Goal: Complete application form

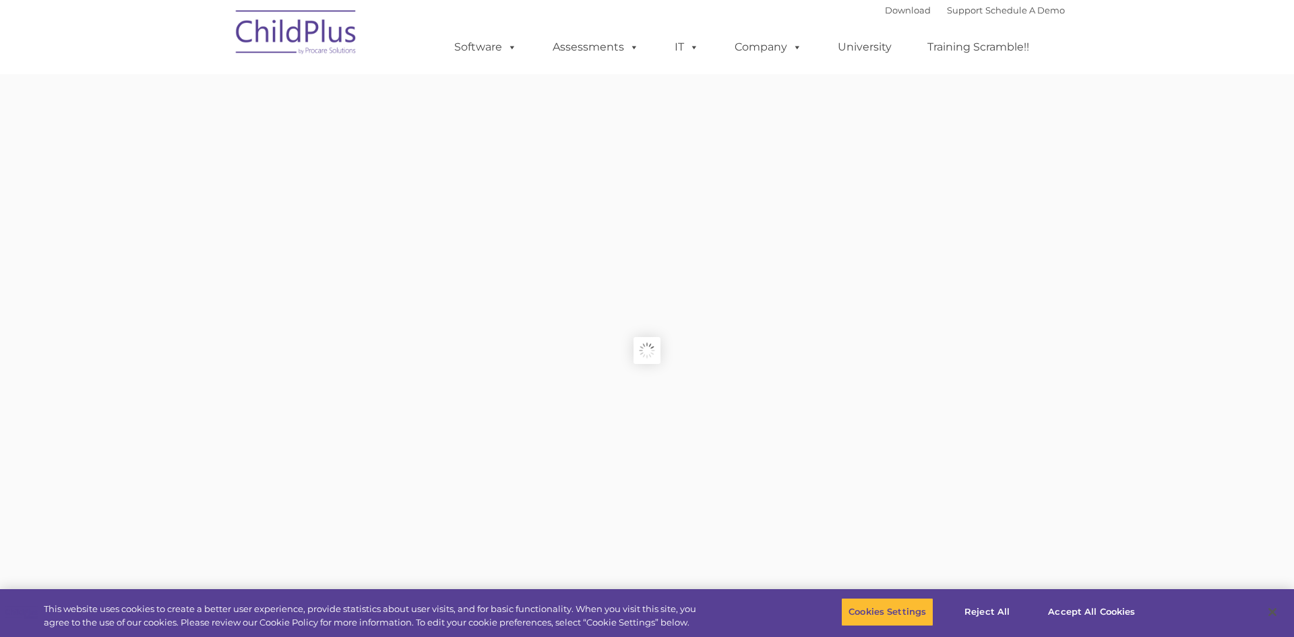
type input ""
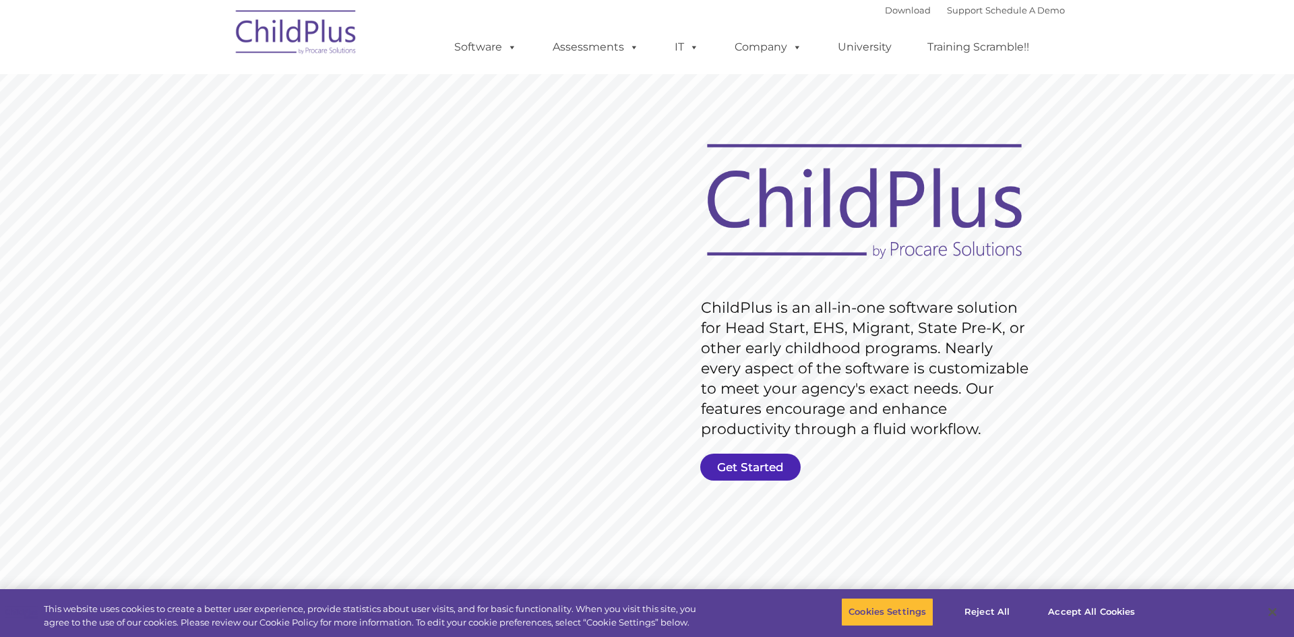
click at [751, 462] on link "Get Started" at bounding box center [750, 467] width 100 height 27
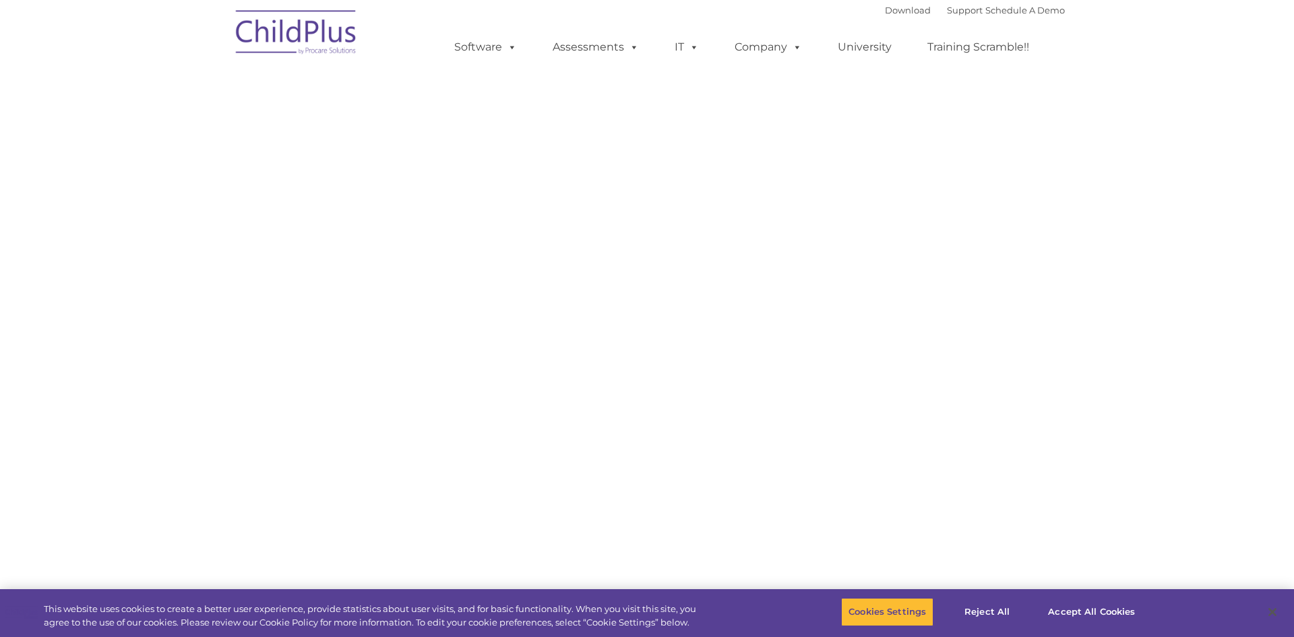
type input ""
select select "MEDIUM"
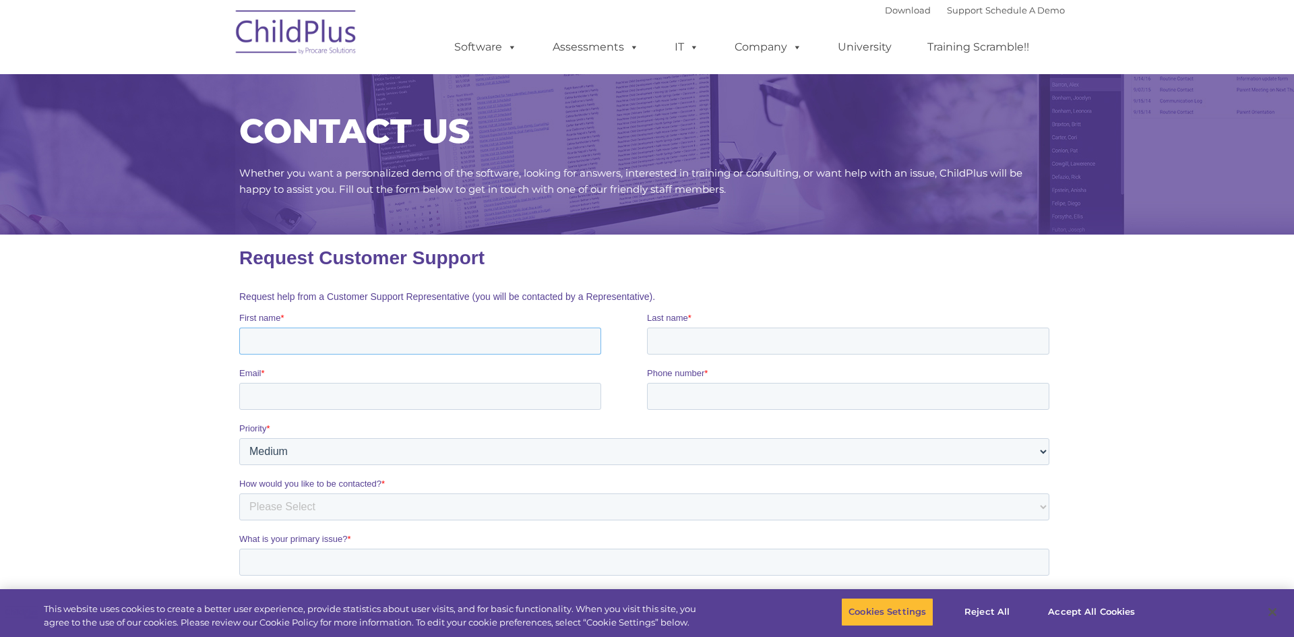
click at [280, 349] on input "First name *" at bounding box center [420, 341] width 362 height 27
type input "Diana"
click at [303, 410] on input "Email *" at bounding box center [420, 396] width 362 height 27
click at [299, 409] on input "Email *" at bounding box center [420, 396] width 362 height 27
type input "dahmadzai@pcac-inc.org"
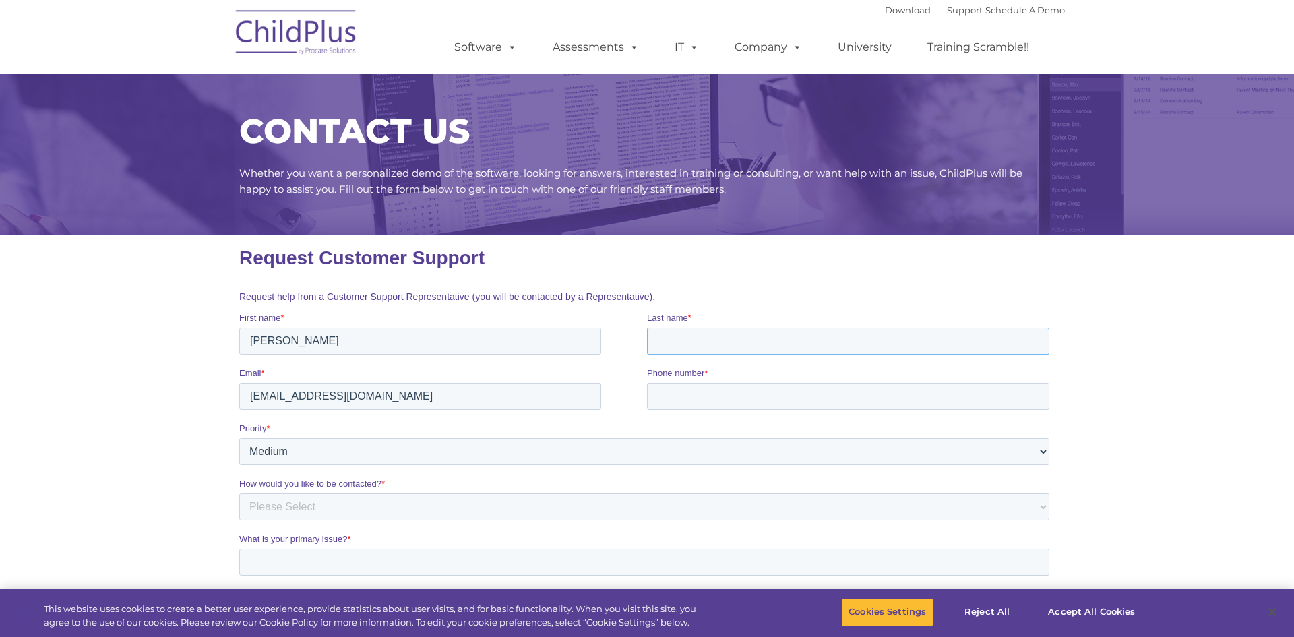
click at [697, 355] on input "Last name *" at bounding box center [848, 341] width 402 height 27
type input "Ahmadzai"
click at [736, 398] on input "Phone number *" at bounding box center [848, 396] width 402 height 27
type input "916-450-9420"
click at [253, 465] on select "Please Select Low Medium High" at bounding box center [644, 451] width 810 height 27
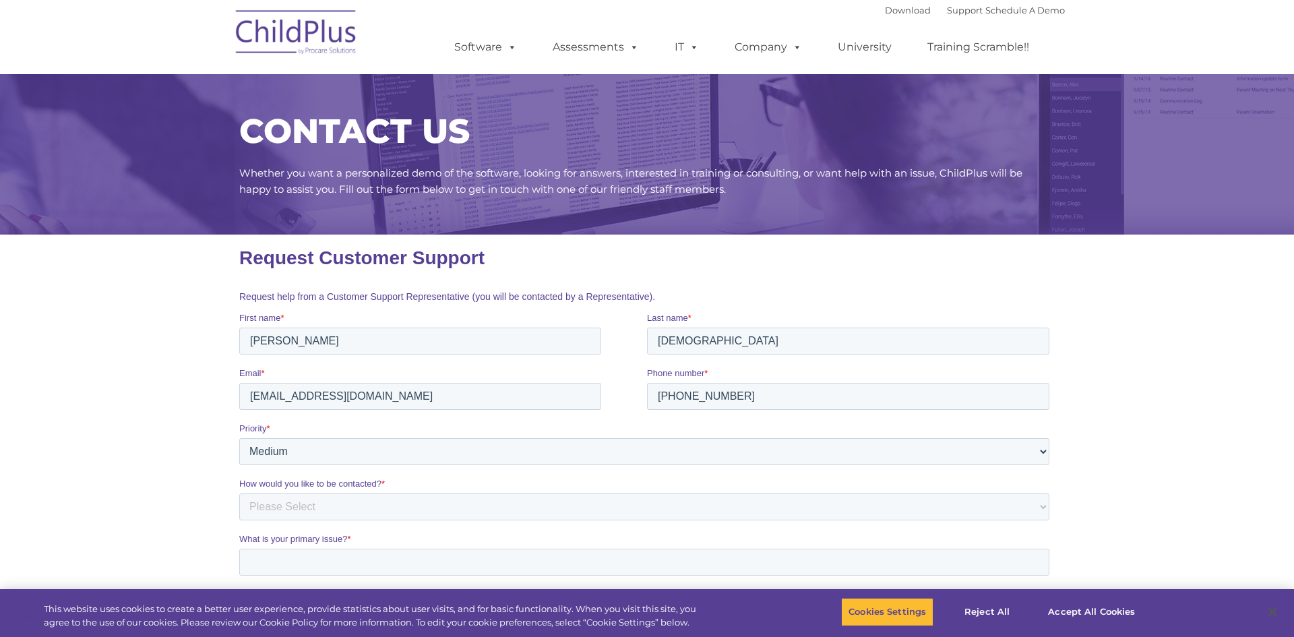
click at [38, 400] on section "CONTACT US Whether you want a personalized demo of the software, looking for an…" at bounding box center [647, 451] width 1294 height 902
click at [270, 520] on select "Please Select Phone Email" at bounding box center [644, 506] width 810 height 27
select select "Phone"
click at [239, 493] on select "Please Select Phone Email" at bounding box center [644, 506] width 810 height 27
click at [277, 565] on input "What is your primary issue? *" at bounding box center [644, 562] width 810 height 27
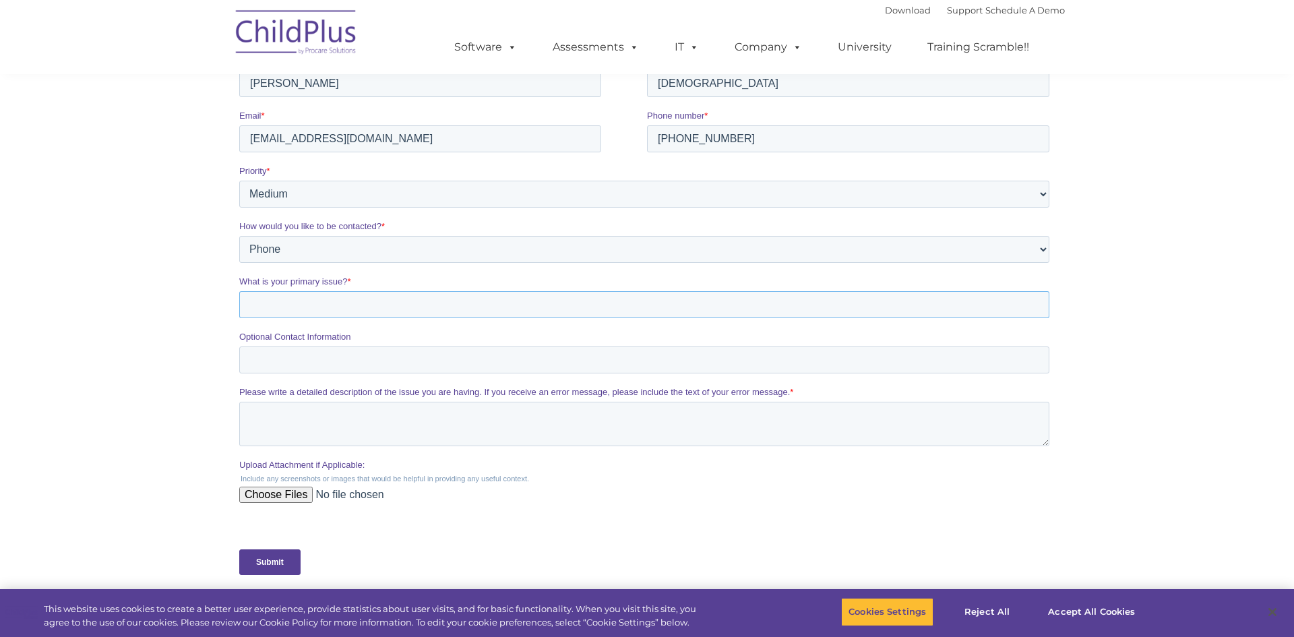
scroll to position [259, 0]
click at [306, 313] on input "What is your primary issue? *" at bounding box center [644, 303] width 810 height 27
type input "teacher"
click at [317, 372] on input "Optional Contact Information" at bounding box center [644, 358] width 810 height 27
type input "9"
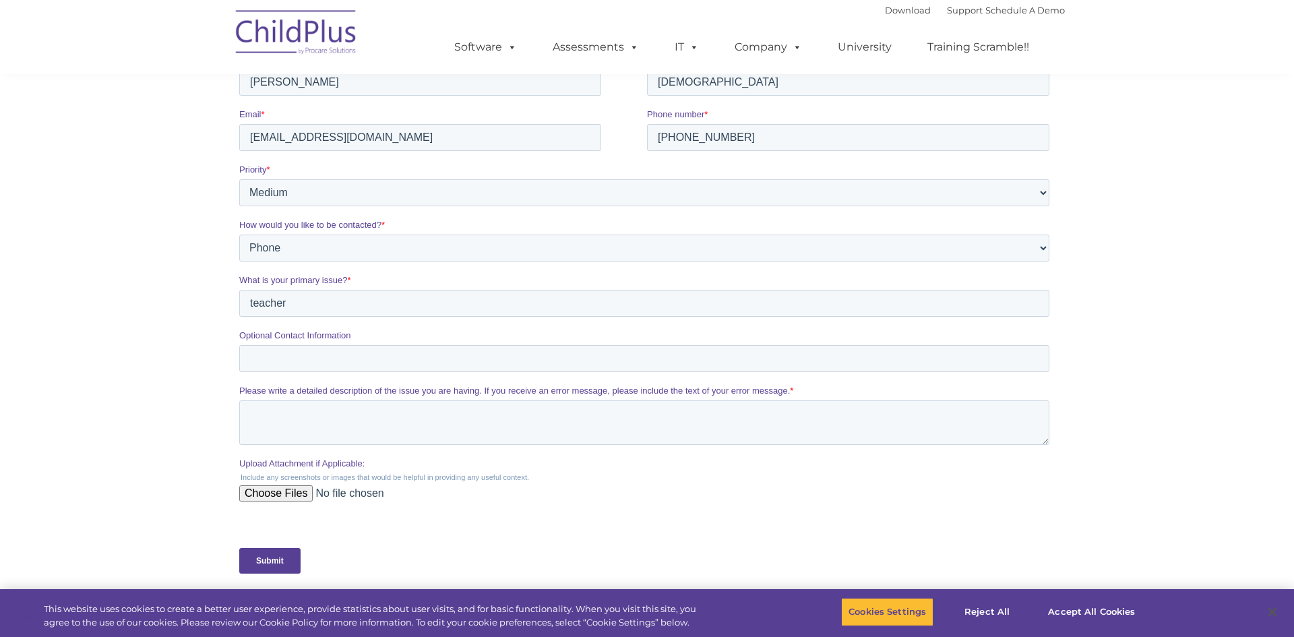
click at [278, 503] on input "Upload Attachment if Applicable:" at bounding box center [644, 498] width 810 height 27
click at [303, 312] on input "teacher" at bounding box center [644, 303] width 810 height 27
type input "t"
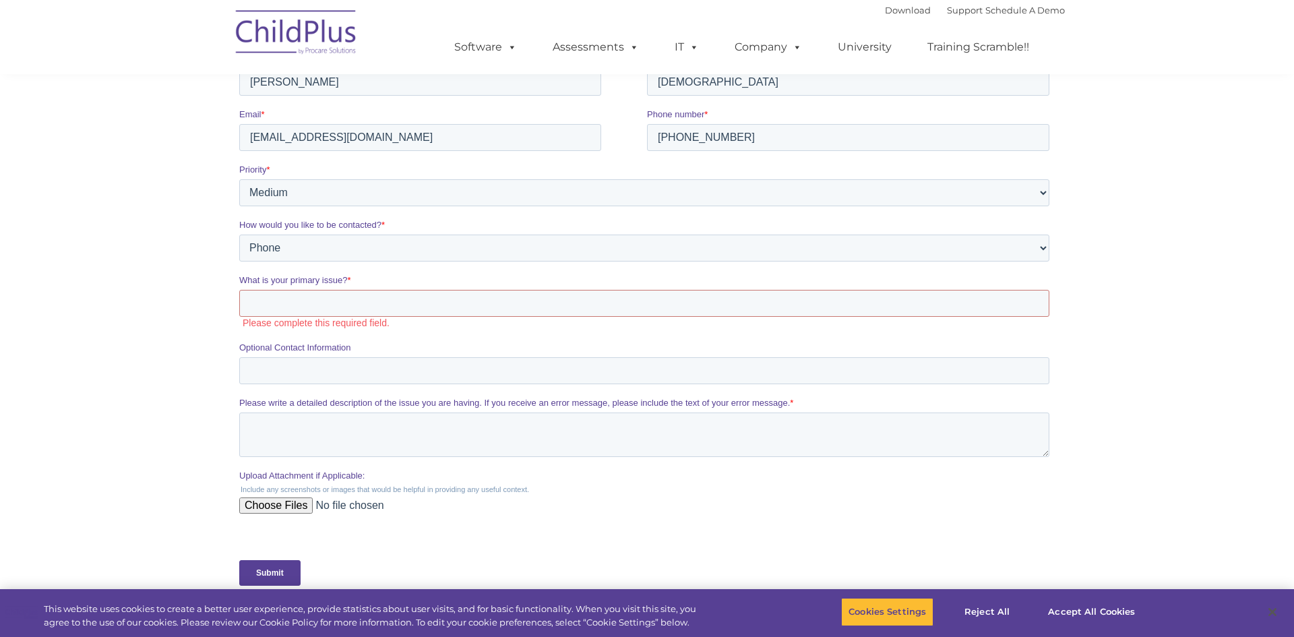
click at [351, 274] on fieldset "How would you like to be contacted? * Please Select Phone Email" at bounding box center [647, 245] width 816 height 55
click at [364, 280] on label "What is your primary issue? *" at bounding box center [647, 280] width 816 height 13
click at [364, 290] on input "What is your primary issue? *" at bounding box center [644, 303] width 810 height 27
click at [390, 151] on input "dahmadzai@pcac-inc.org" at bounding box center [420, 137] width 362 height 27
type input "d"
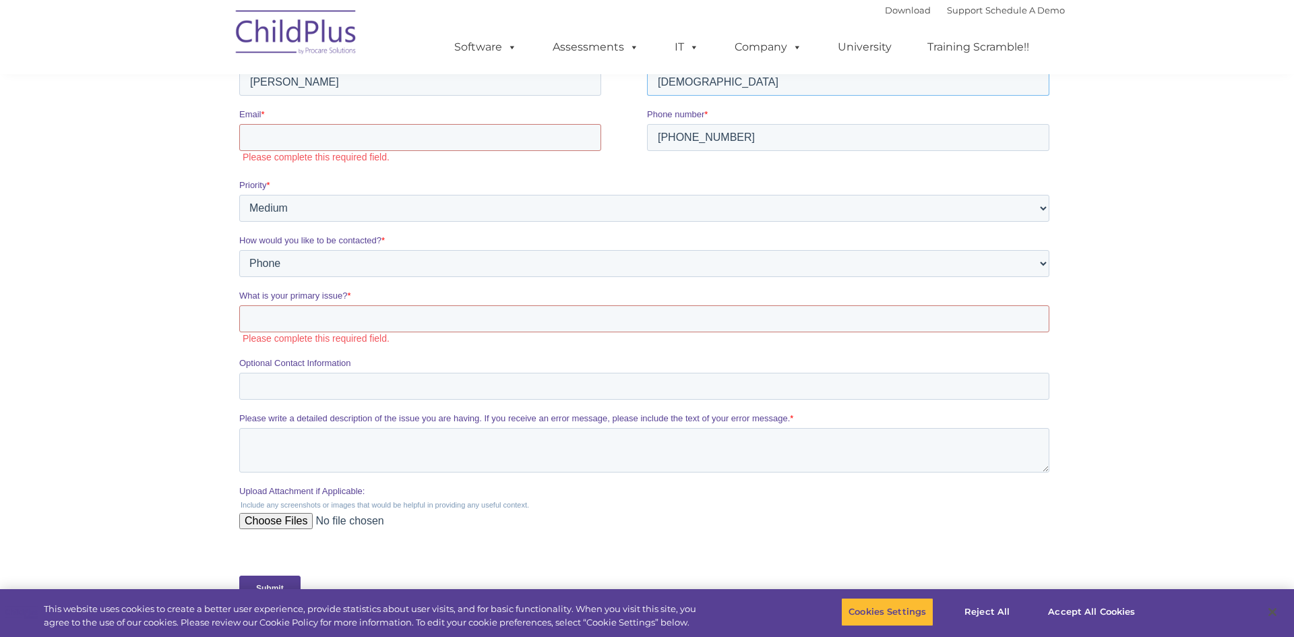
click at [734, 92] on input "Ahmadzai" at bounding box center [848, 82] width 402 height 27
type input "A"
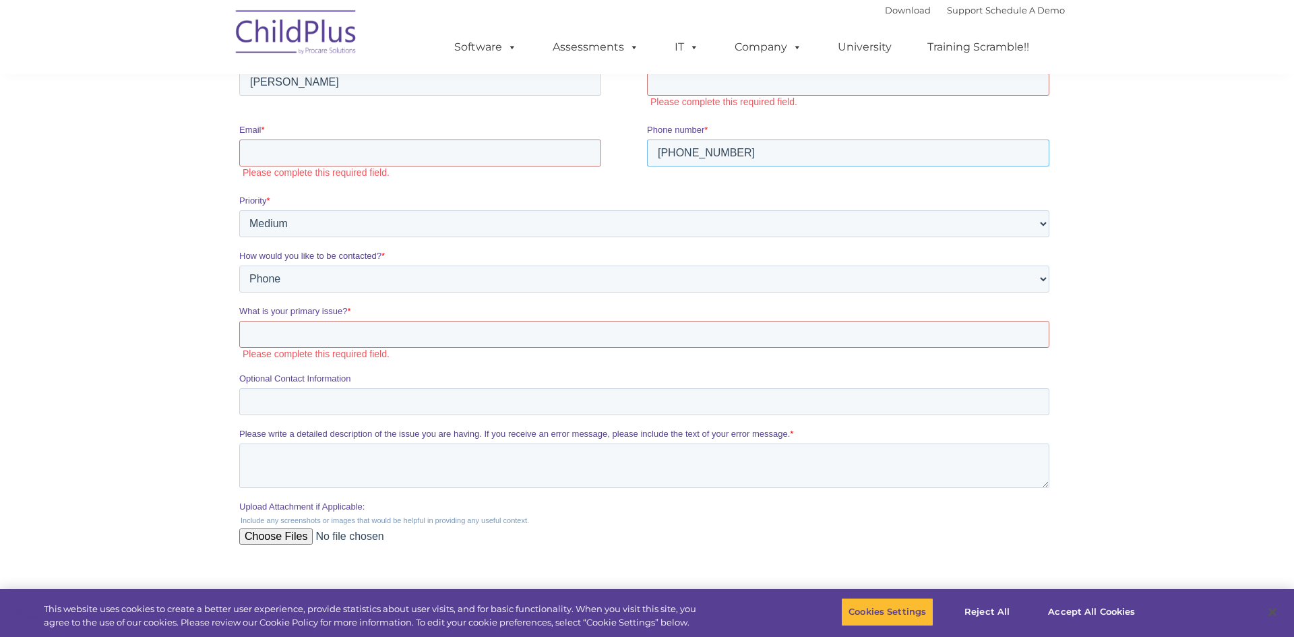
click at [737, 158] on input "916-450-9420" at bounding box center [848, 153] width 402 height 27
type input "9"
click at [308, 93] on input "Diana" at bounding box center [420, 82] width 362 height 27
type input "D"
click at [324, 278] on select "Please Select Phone Email" at bounding box center [644, 279] width 810 height 27
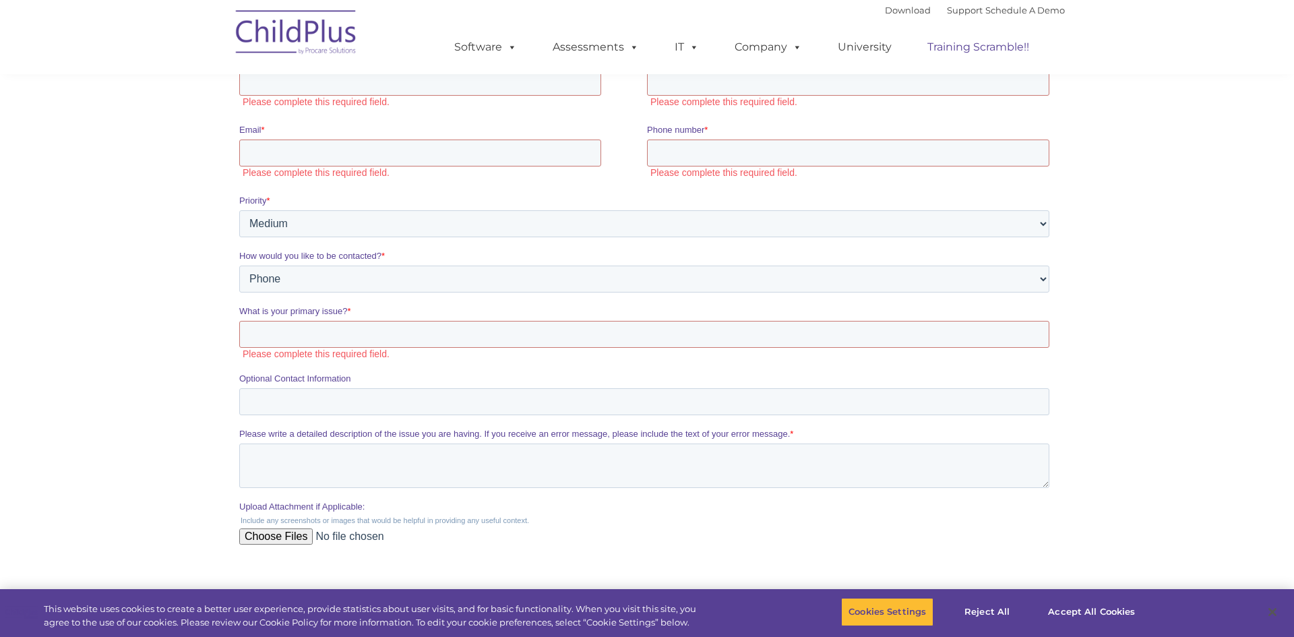
click at [963, 53] on link "Training Scramble!!" at bounding box center [978, 47] width 129 height 27
click at [964, 46] on link "Training Scramble!!" at bounding box center [978, 47] width 129 height 27
